Goal: Task Accomplishment & Management: Use online tool/utility

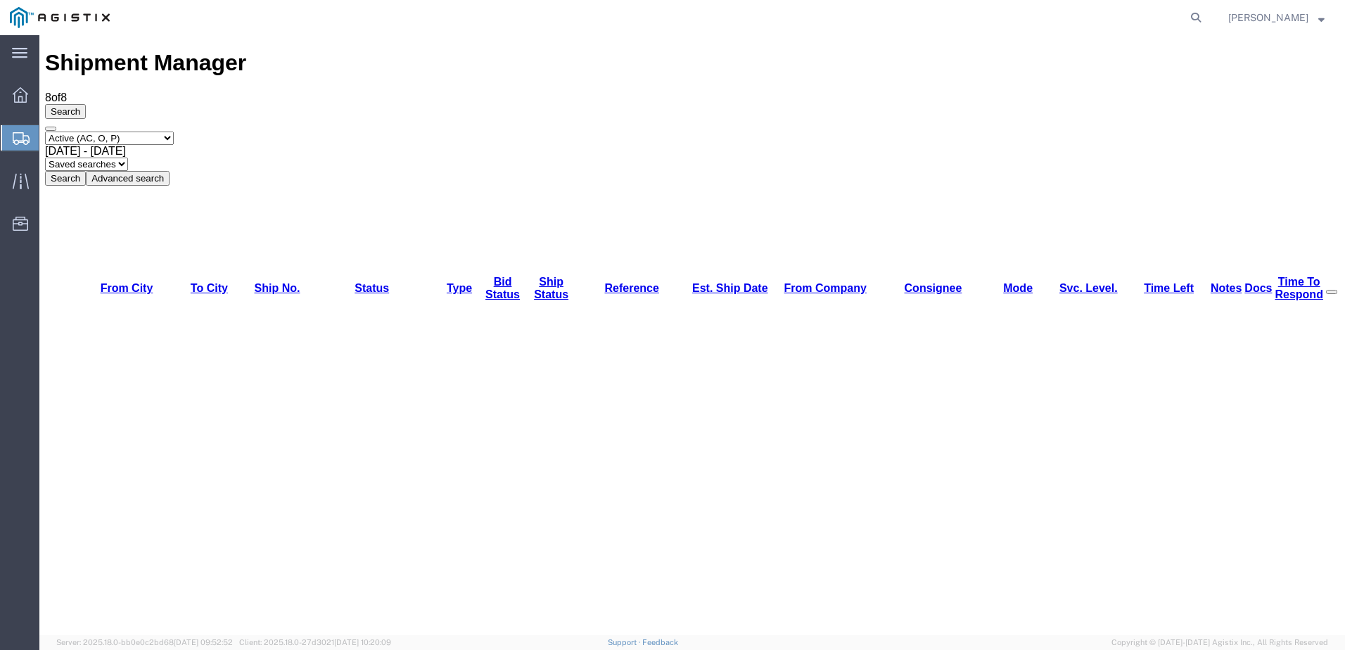
drag, startPoint x: 933, startPoint y: 212, endPoint x: 932, endPoint y: 239, distance: 27.4
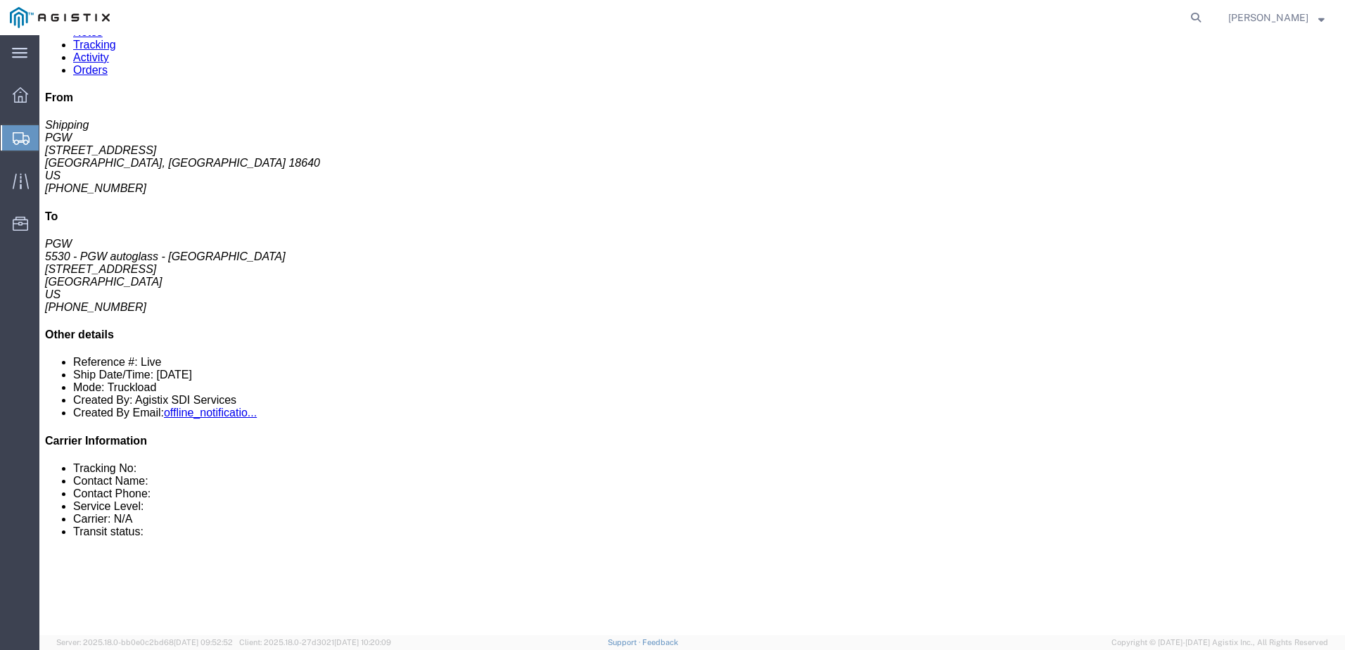
scroll to position [141, 0]
drag, startPoint x: 191, startPoint y: 342, endPoint x: 281, endPoint y: 353, distance: 91.4
click h3 "Automobile Glass, Cut to Shape with Sundries"
drag, startPoint x: 38, startPoint y: 342, endPoint x: 174, endPoint y: 359, distance: 136.9
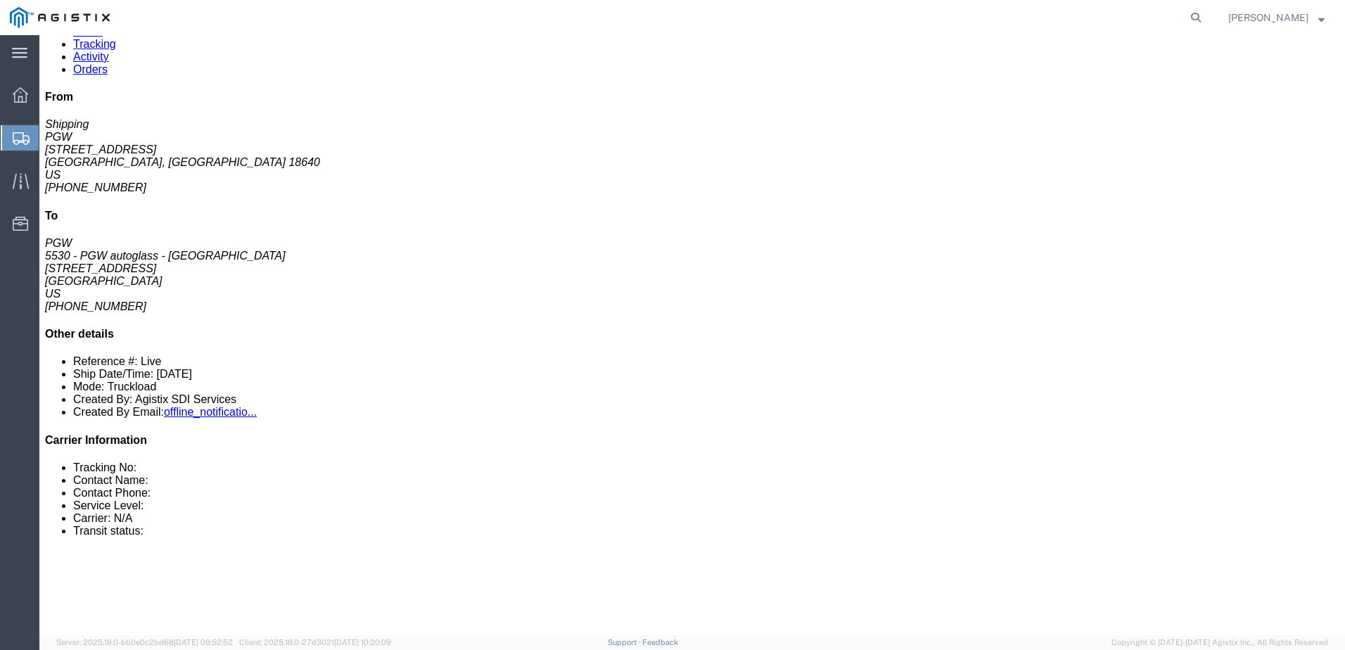
click h3 "Automobile Glass, Cut to Shape with Sundries"
drag, startPoint x: 174, startPoint y: 358, endPoint x: 122, endPoint y: 342, distance: 53.8
copy h3 "Automobile Glass, Cut to Shape with Sundries"
click div "35 Your Packaging Total weight: 28259.00 LBS ( dim ) Dimensions: L 72.00 x W 30…"
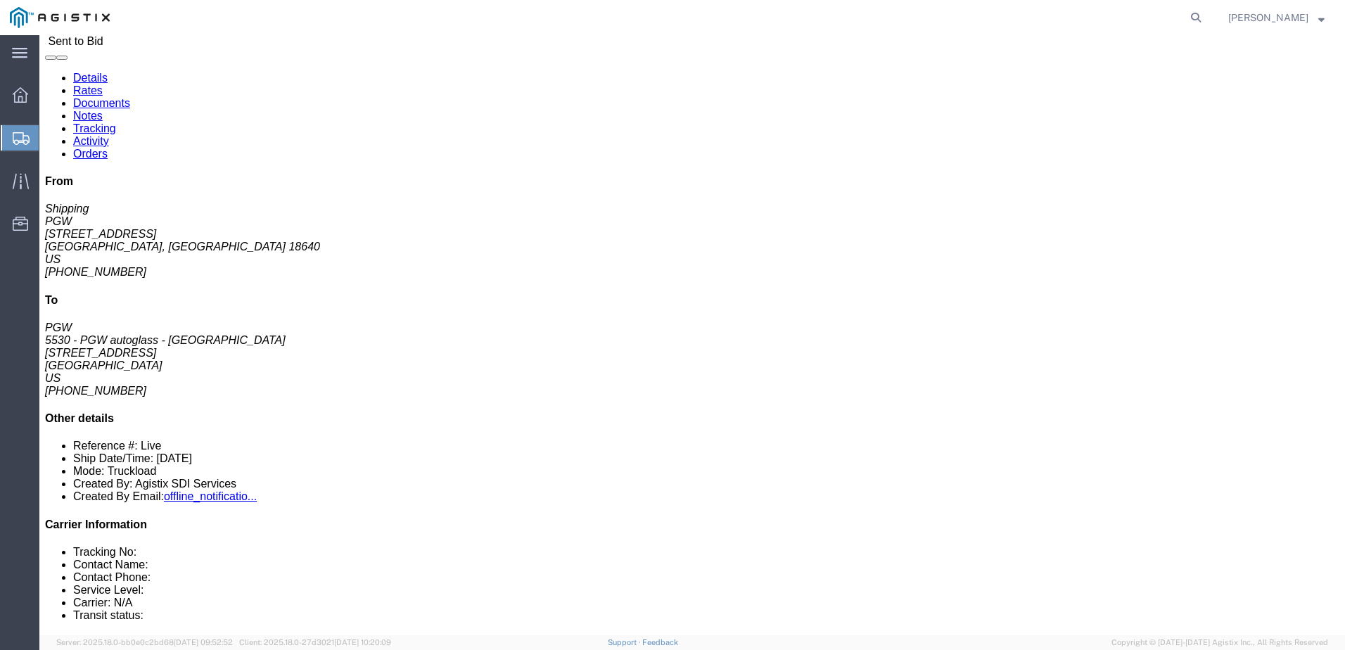
scroll to position [0, 0]
